Goal: Navigation & Orientation: Find specific page/section

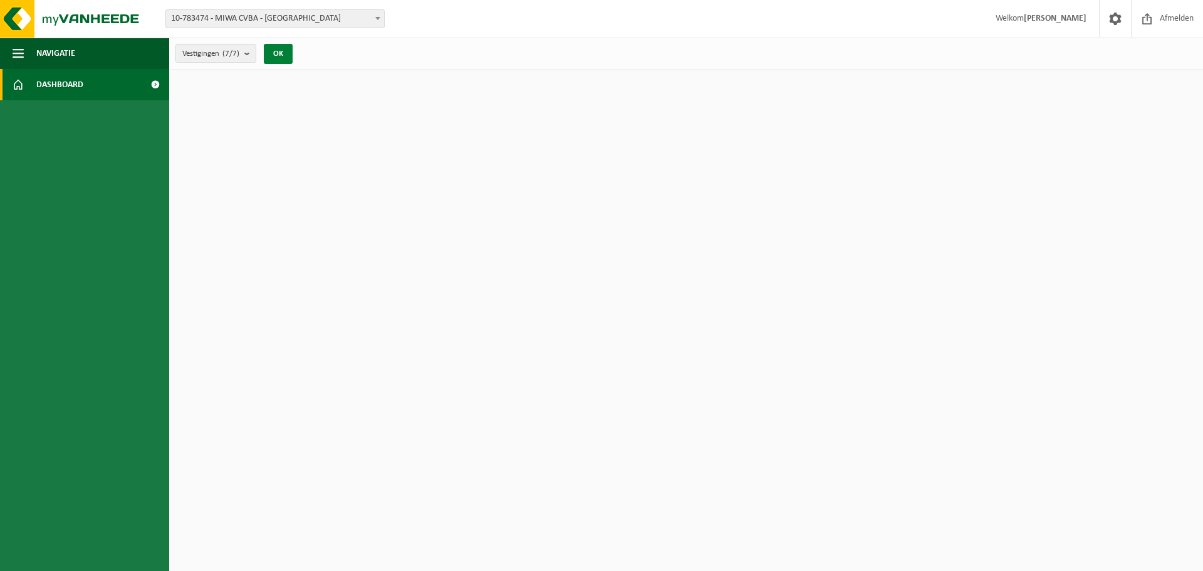
click at [292, 56] on button "OK" at bounding box center [278, 54] width 29 height 20
click at [91, 21] on img at bounding box center [75, 19] width 150 height 38
click at [1176, 19] on span "Afmelden" at bounding box center [1177, 18] width 40 height 37
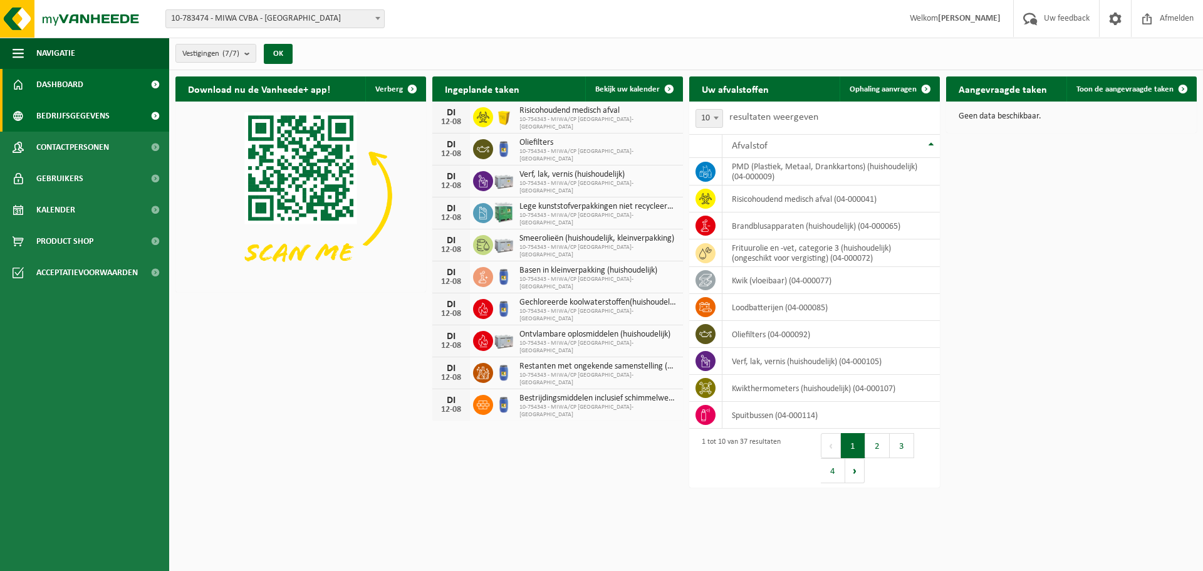
click at [88, 118] on span "Bedrijfsgegevens" at bounding box center [72, 115] width 73 height 31
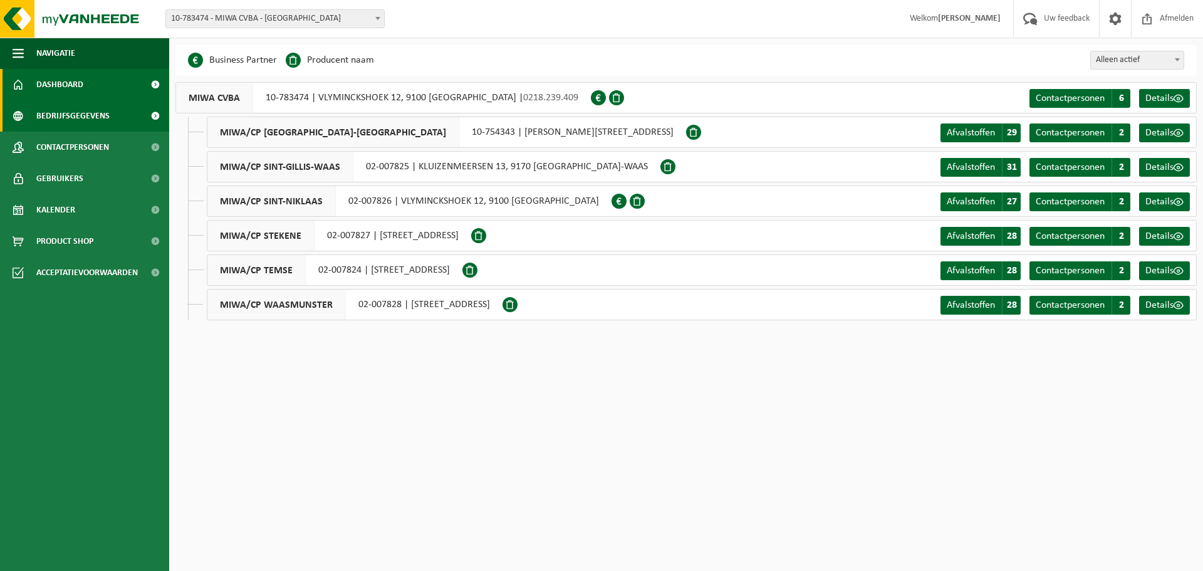
click at [94, 89] on link "Dashboard" at bounding box center [84, 84] width 169 height 31
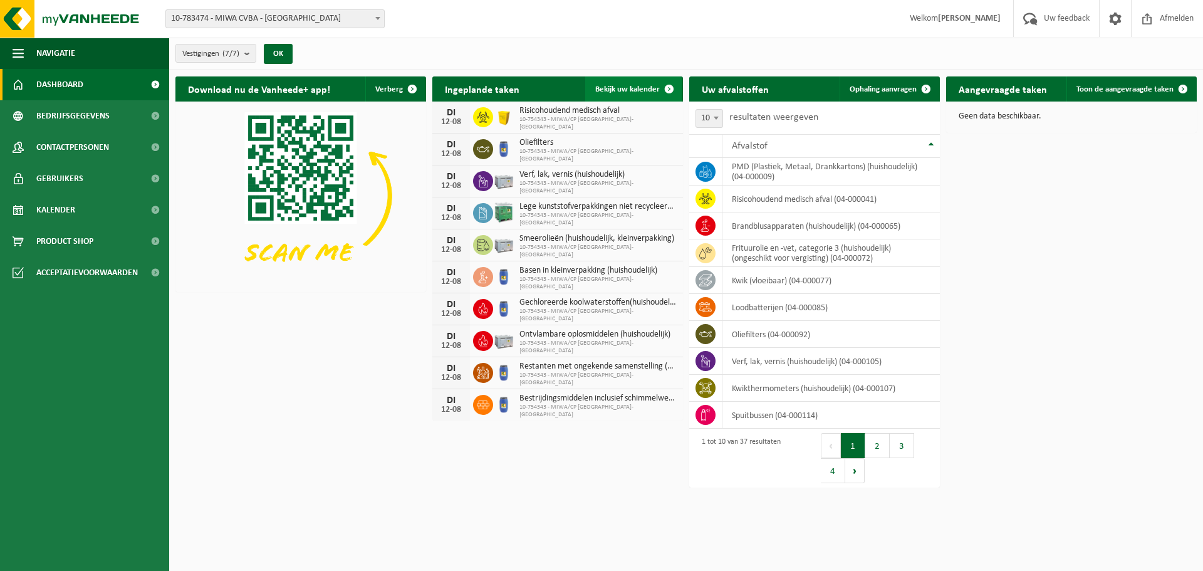
click at [608, 86] on span "Bekijk uw kalender" at bounding box center [627, 89] width 65 height 8
